Goal: Communication & Community: Answer question/provide support

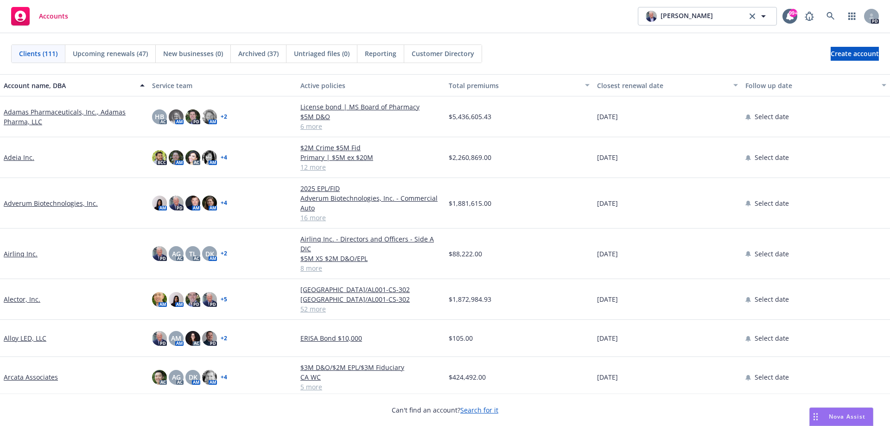
click at [834, 413] on body "Accounts [PERSON_NAME] [PERSON_NAME] 99+ PD Clients (111) Upcoming renewals (47…" at bounding box center [445, 213] width 890 height 426
click at [847, 418] on span "Nova Assist" at bounding box center [847, 417] width 37 height 8
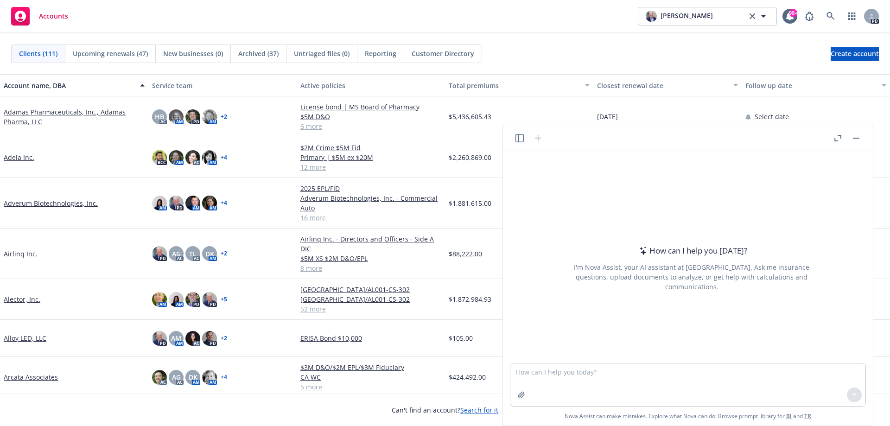
drag, startPoint x: 666, startPoint y: 136, endPoint x: 560, endPoint y: 150, distance: 106.5
click at [548, 150] on header at bounding box center [688, 138] width 370 height 26
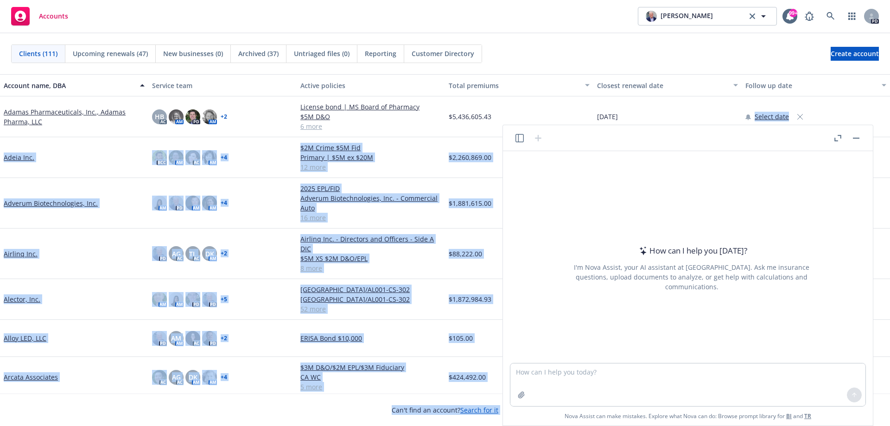
drag, startPoint x: 807, startPoint y: 136, endPoint x: 743, endPoint y: 119, distance: 66.1
click at [743, 119] on body "Accounts [PERSON_NAME] [PERSON_NAME] 99+ PD Clients (111) Upcoming renewals (47…" at bounding box center [445, 213] width 890 height 426
click at [746, 136] on header at bounding box center [688, 138] width 370 height 26
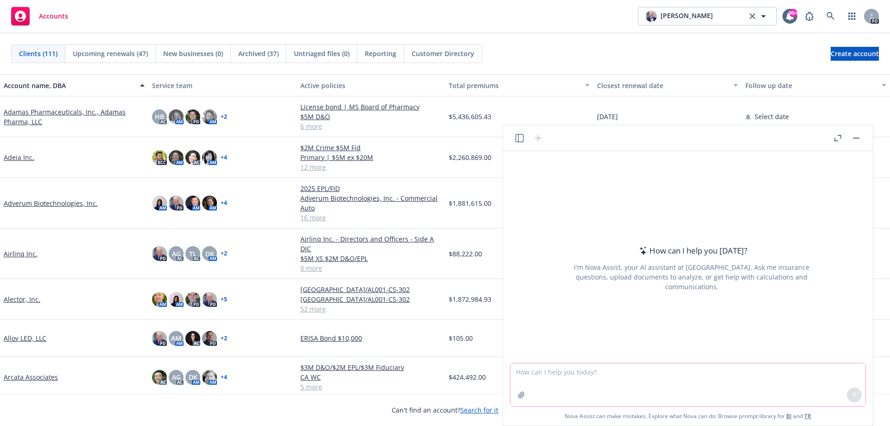
click at [550, 369] on textarea at bounding box center [687, 384] width 355 height 43
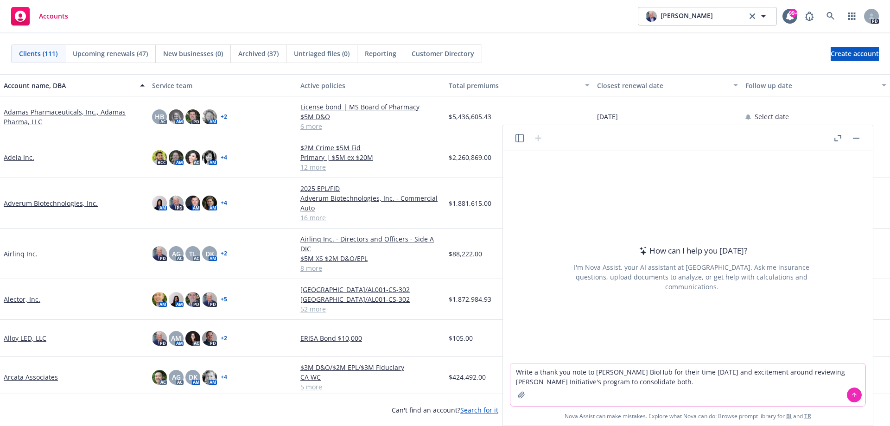
type textarea "Write a thank you note to [PERSON_NAME] BioHub for their time [DATE] and excite…"
click at [855, 398] on button at bounding box center [854, 395] width 15 height 15
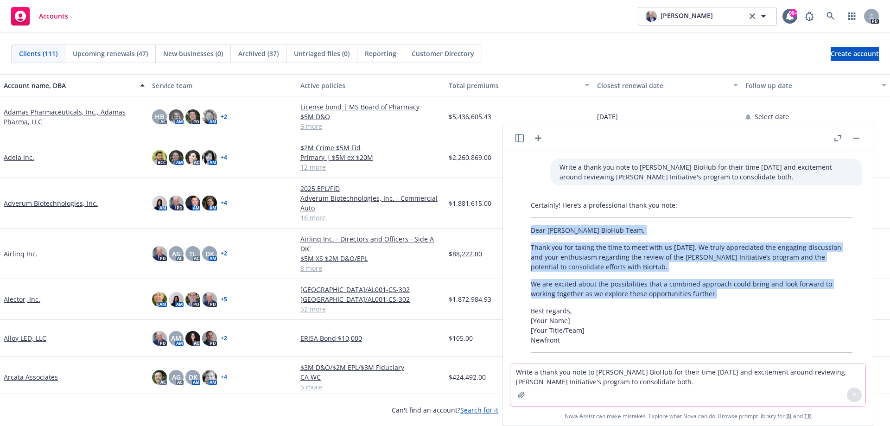
drag, startPoint x: 532, startPoint y: 230, endPoint x: 714, endPoint y: 295, distance: 193.4
click at [714, 295] on div "Certainly! Here’s a professional thank you note: Dear [PERSON_NAME] BioHub Team…" at bounding box center [691, 277] width 340 height 160
copy div "Dear [PERSON_NAME] BioHub Team, Thank you for taking the time to meet with us […"
